Goal: Find specific page/section: Find specific page/section

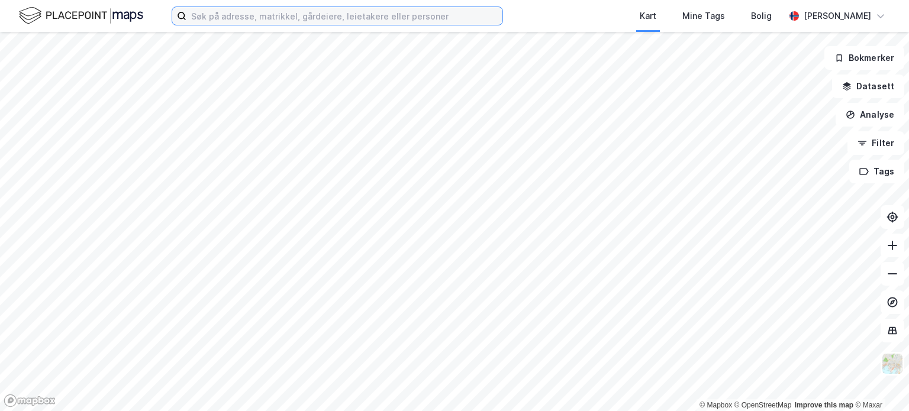
click at [272, 9] on input at bounding box center [344, 16] width 316 height 18
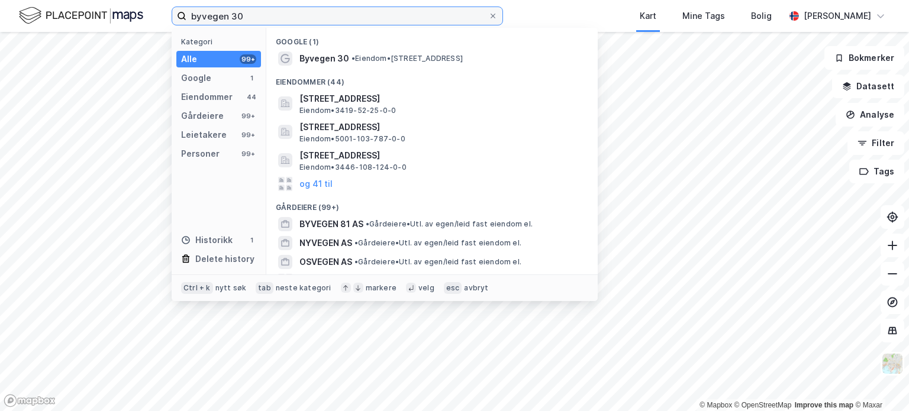
type input "byvegen 30"
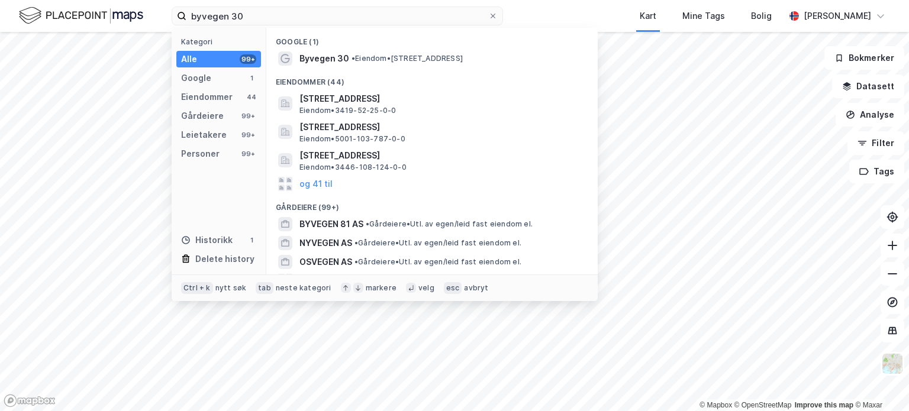
click at [368, 59] on span "• Eiendom • [STREET_ADDRESS]" at bounding box center [406, 58] width 111 height 9
